Goal: Find specific page/section: Locate a particular part of the current website

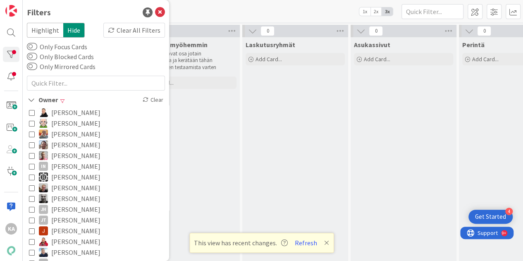
scroll to position [41, 0]
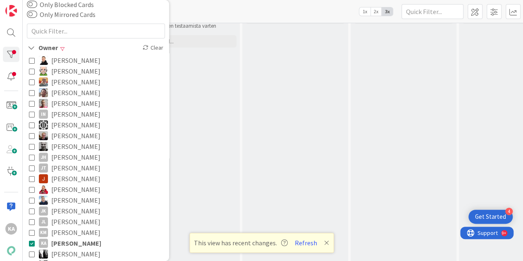
click at [217, 10] on div "[PERSON_NAME] - Testaus 1x 2x 3x" at bounding box center [273, 11] width 500 height 23
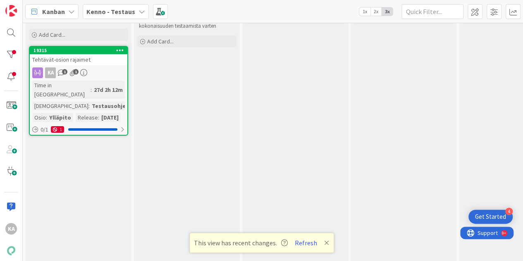
click at [82, 67] on div "KA 1 1" at bounding box center [79, 72] width 98 height 11
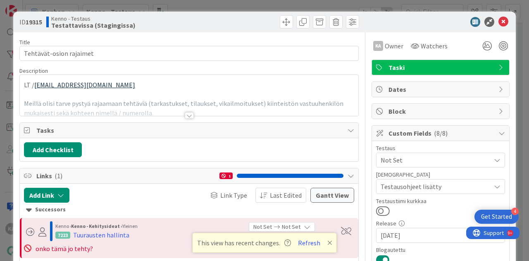
click at [185, 115] on div at bounding box center [189, 115] width 9 height 7
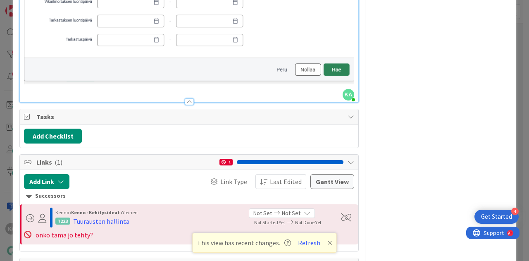
scroll to position [892, 0]
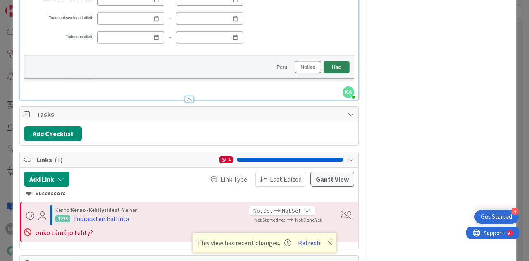
click at [307, 91] on p at bounding box center [189, 87] width 330 height 10
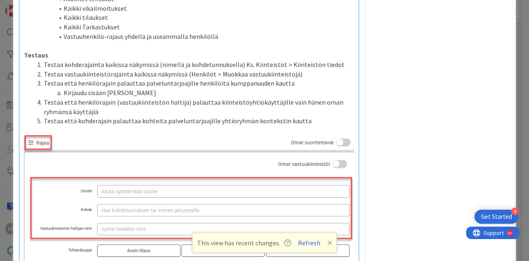
scroll to position [568, 0]
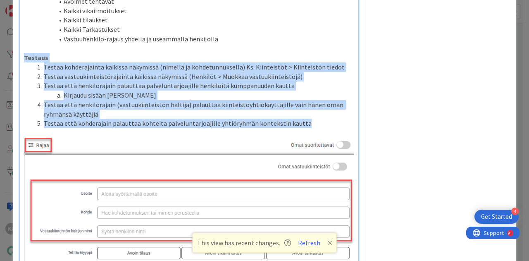
drag, startPoint x: 21, startPoint y: 66, endPoint x: 302, endPoint y: 130, distance: 288.0
copy div "Testaus Testaa kohderajainta kaikissa näkymissä (nimellä ja kohdetunnuksella) K…"
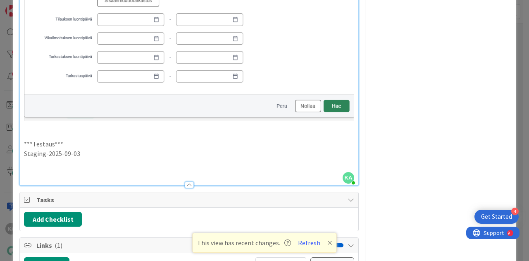
scroll to position [855, 0]
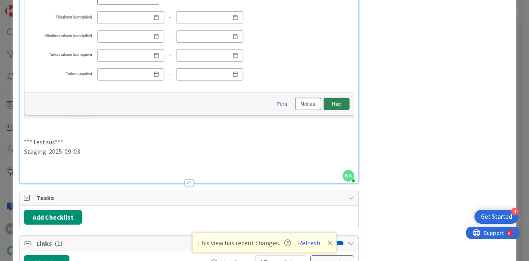
click at [80, 166] on p at bounding box center [189, 161] width 330 height 10
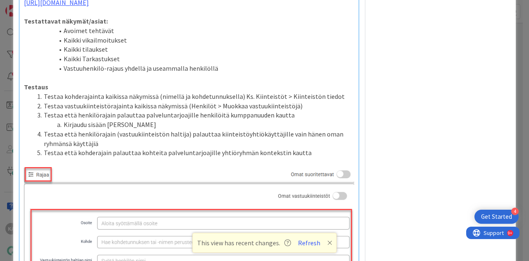
scroll to position [538, 0]
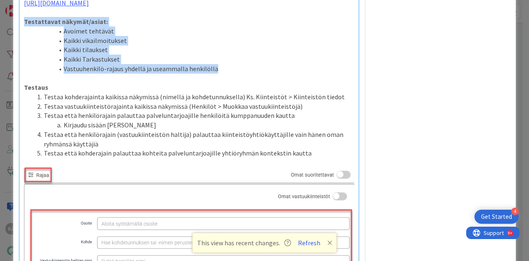
drag, startPoint x: 218, startPoint y: 78, endPoint x: 22, endPoint y: 33, distance: 201.0
click at [22, 33] on div "LT / [PERSON_NAME][EMAIL_ADDRESS][DOMAIN_NAME] Meillä olisi tarve pystyä rajaam…" at bounding box center [189, 69] width 339 height 1029
copy div "Testattavat näkymät/asiat: Avoimet tehtävät Kaikki vikailmoitukset Kaikki tilau…"
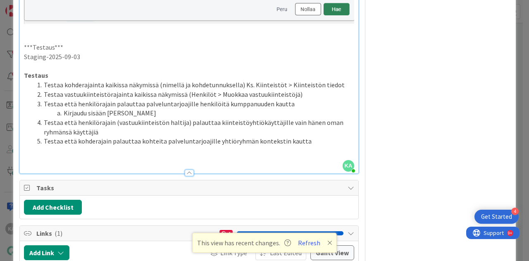
scroll to position [978, 0]
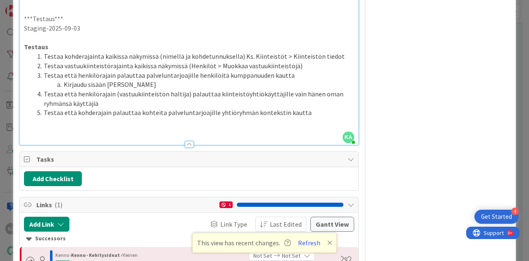
click at [85, 33] on p "Staging-2025-09-03" at bounding box center [189, 29] width 330 height 10
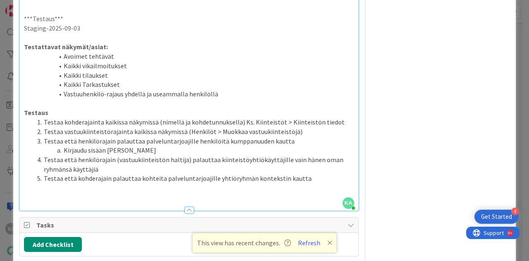
click at [37, 193] on p at bounding box center [189, 188] width 330 height 10
